Goal: Task Accomplishment & Management: Use online tool/utility

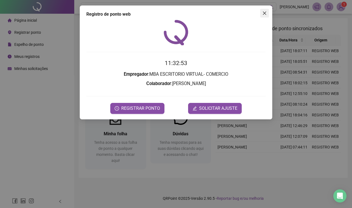
click at [264, 12] on icon "close" at bounding box center [264, 13] width 4 height 4
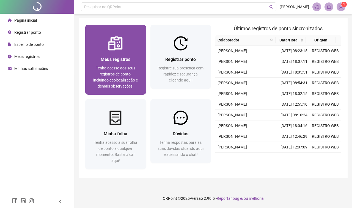
click at [105, 58] on span "Meus registros" at bounding box center [116, 59] width 30 height 5
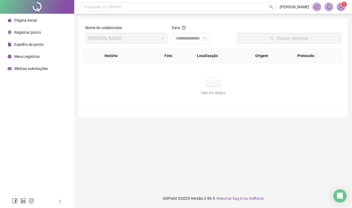
click at [37, 32] on span "Registrar ponto" at bounding box center [27, 32] width 27 height 4
click at [32, 35] on span "Registrar ponto" at bounding box center [27, 32] width 27 height 4
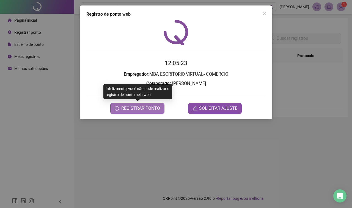
click at [144, 110] on span "REGISTRAR PONTO" at bounding box center [140, 108] width 39 height 7
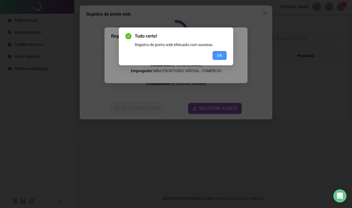
click at [217, 54] on span "OK" at bounding box center [219, 55] width 5 height 6
